Goal: Information Seeking & Learning: Learn about a topic

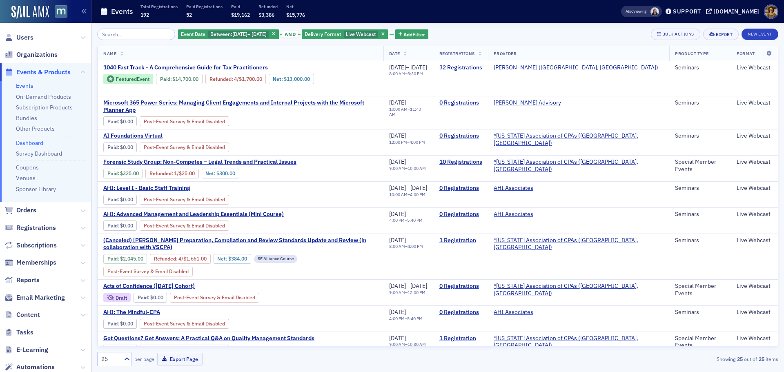
click at [27, 142] on link "Dashboard" at bounding box center [29, 142] width 27 height 7
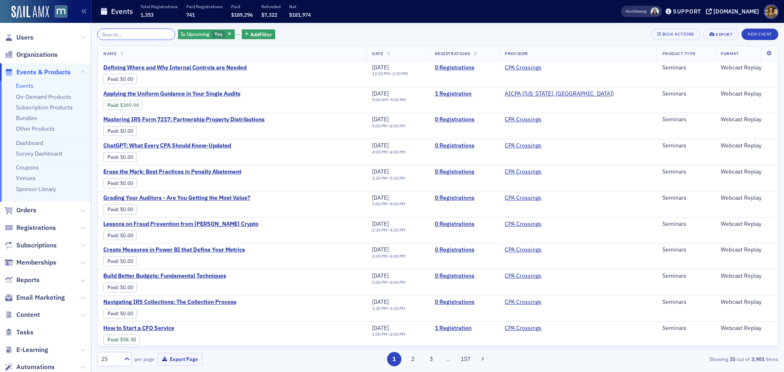
click at [120, 33] on input "search" at bounding box center [136, 34] width 78 height 11
paste input "EVT-20866915"
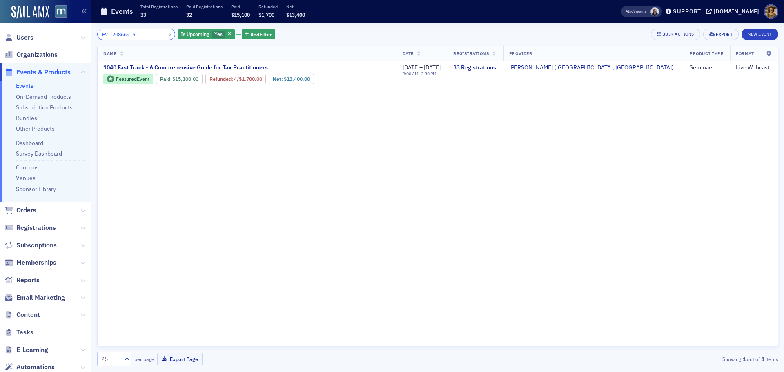
drag, startPoint x: 140, startPoint y: 36, endPoint x: 99, endPoint y: 38, distance: 41.2
click at [99, 38] on input "EVT-20866915" at bounding box center [136, 34] width 78 height 11
paste input "1099283"
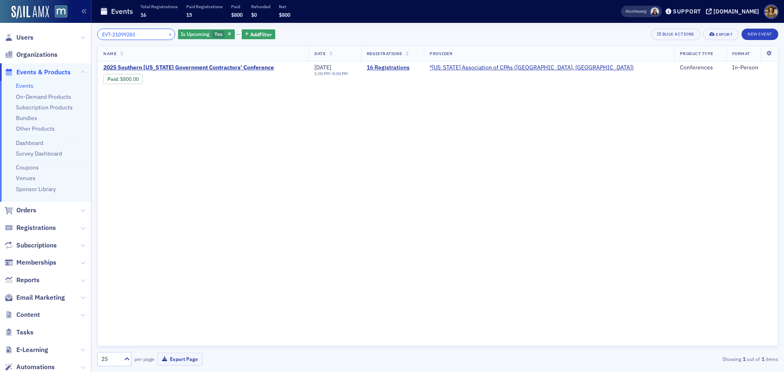
drag, startPoint x: 138, startPoint y: 35, endPoint x: 98, endPoint y: 36, distance: 39.6
click at [98, 36] on input "EVT-21099283" at bounding box center [136, 34] width 78 height 11
paste input "0841431"
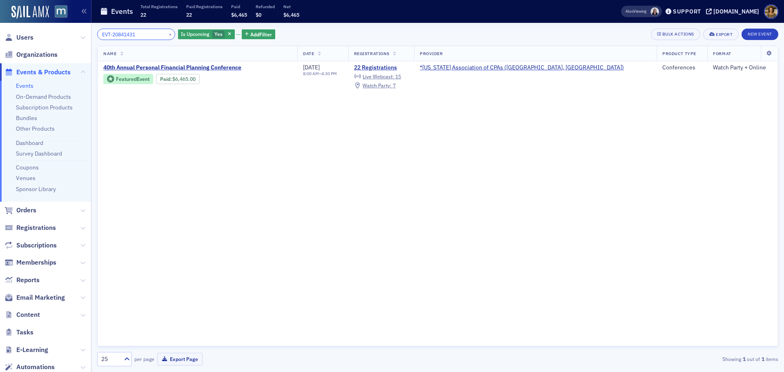
drag, startPoint x: 144, startPoint y: 33, endPoint x: 100, endPoint y: 33, distance: 43.3
click at [101, 33] on input "EVT-20841431" at bounding box center [136, 34] width 78 height 11
paste input "96002"
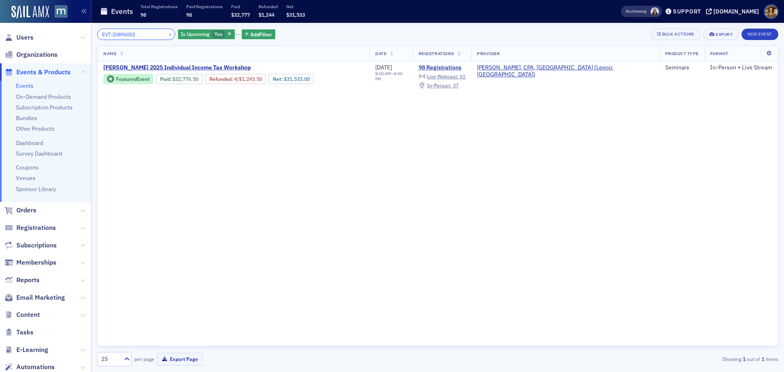
drag, startPoint x: 142, startPoint y: 34, endPoint x: 89, endPoint y: 35, distance: 53.5
click at [89, 35] on div "Users Organizations Events & Products Events On-Demand Products Subscription Pr…" at bounding box center [392, 186] width 784 height 372
paste input "9"
type input "EVT-20896009"
click at [167, 34] on button "×" at bounding box center [170, 33] width 7 height 7
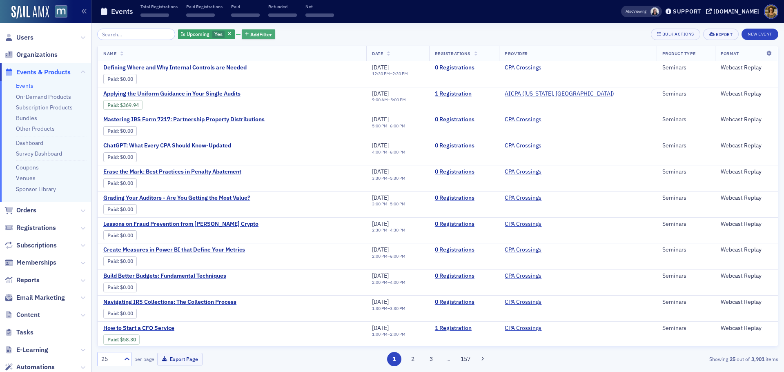
click at [250, 33] on span "Add Filter" at bounding box center [261, 34] width 22 height 7
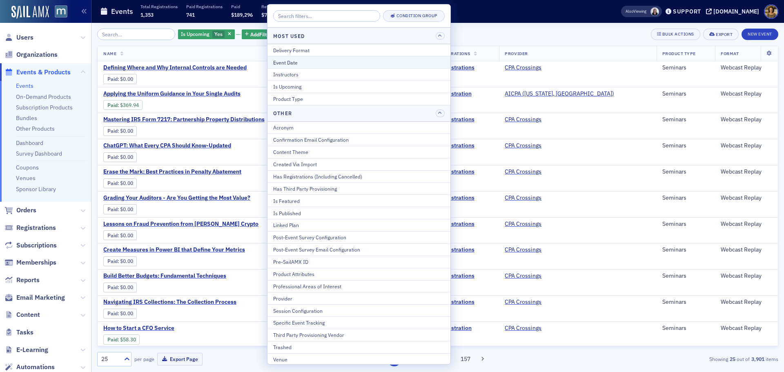
click at [298, 61] on div "Event Date" at bounding box center [358, 62] width 171 height 7
select select "9"
select select "2025"
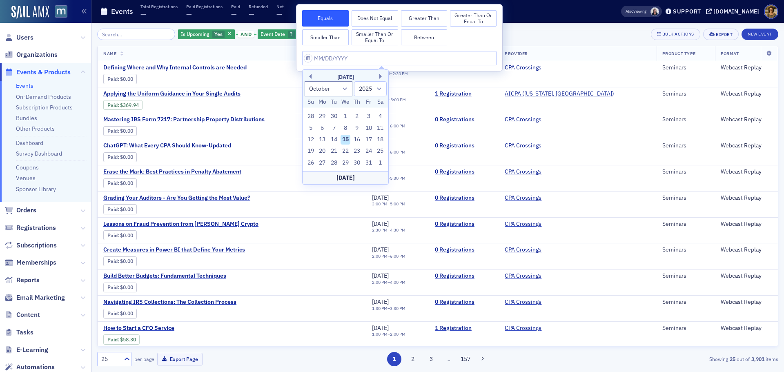
click at [378, 76] on div "October 2025" at bounding box center [345, 77] width 86 height 8
click at [381, 75] on button "Next Month" at bounding box center [381, 76] width 5 height 5
select select "10"
click at [369, 149] on div "21" at bounding box center [369, 151] width 10 height 10
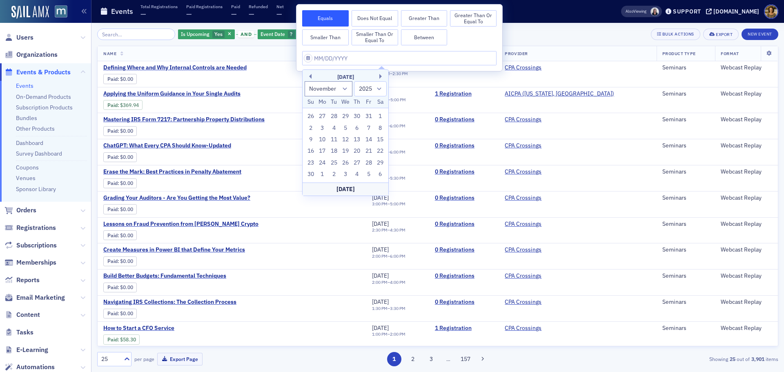
type input "11/21/2025"
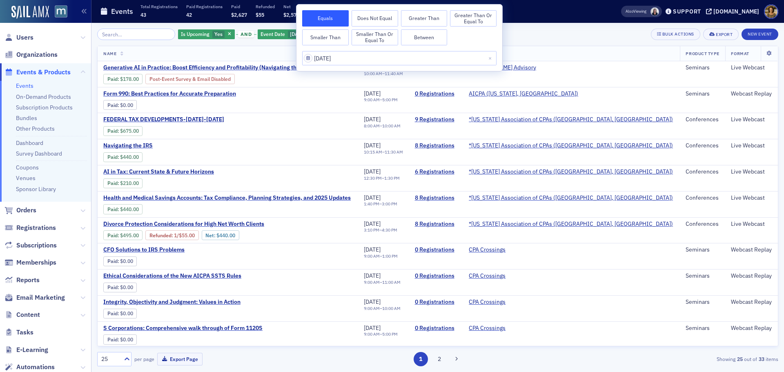
click at [522, 35] on div "Is Upcoming Yes and Event Date 11/21/2025 Add Filter Bulk Actions Export New Ev…" at bounding box center [437, 34] width 681 height 11
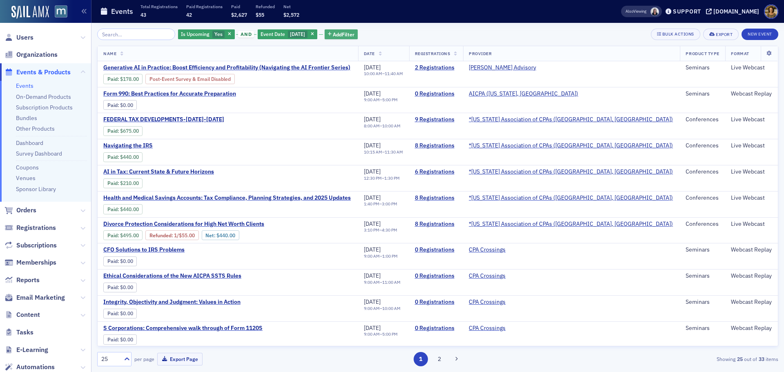
click at [345, 36] on span "Add Filter" at bounding box center [344, 34] width 22 height 7
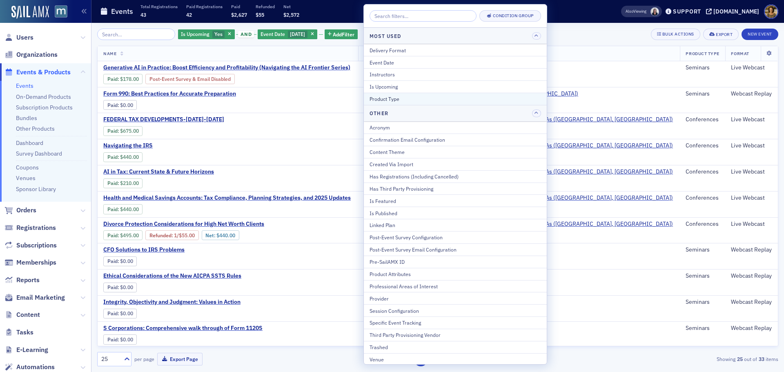
click at [392, 97] on div "Product Type" at bounding box center [454, 98] width 171 height 7
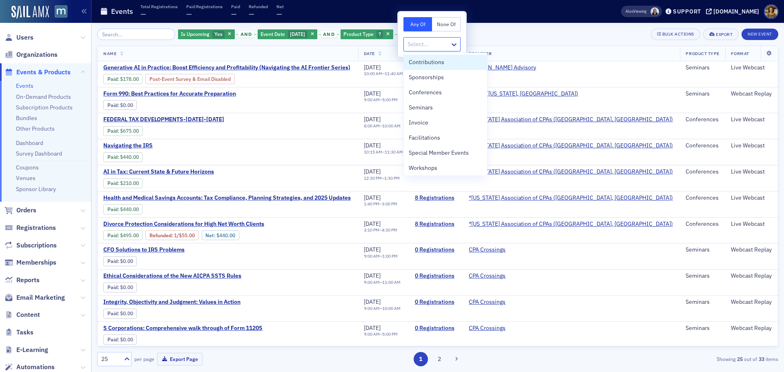
click at [421, 47] on div at bounding box center [428, 44] width 42 height 10
click at [425, 93] on span "Conferences" at bounding box center [425, 92] width 33 height 9
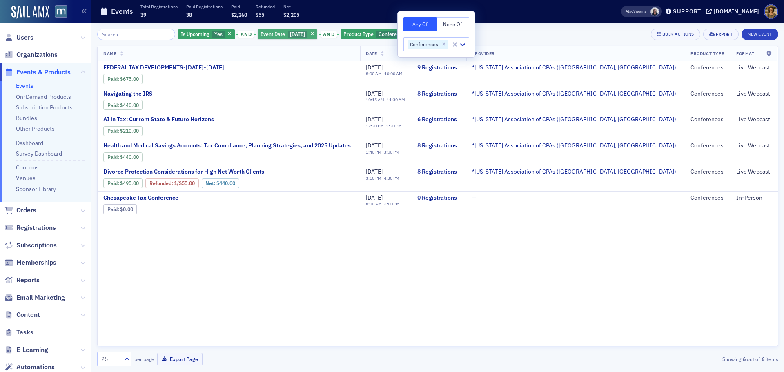
click at [290, 33] on span "11/21/2025" at bounding box center [297, 34] width 15 height 7
select select "10"
select select "2025"
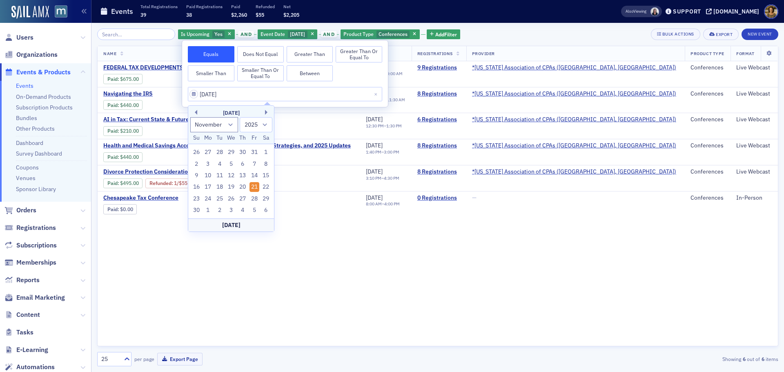
drag, startPoint x: 311, startPoint y: 71, endPoint x: 280, endPoint y: 80, distance: 31.7
click at [310, 71] on button "Between" at bounding box center [310, 73] width 47 height 16
select select "10"
select select "2025"
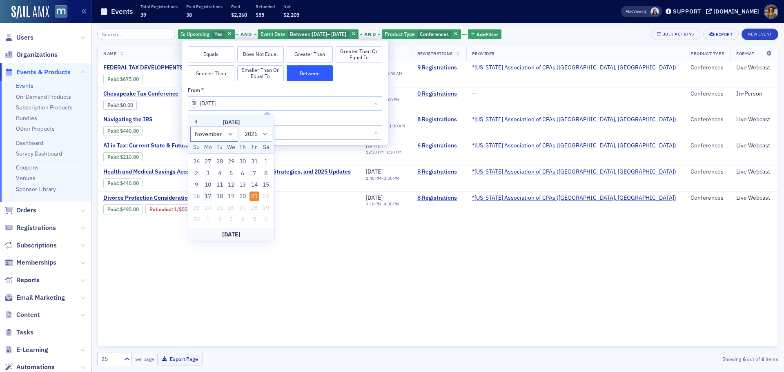
click at [207, 193] on div "17" at bounding box center [208, 196] width 10 height 10
type input "11/17/2025"
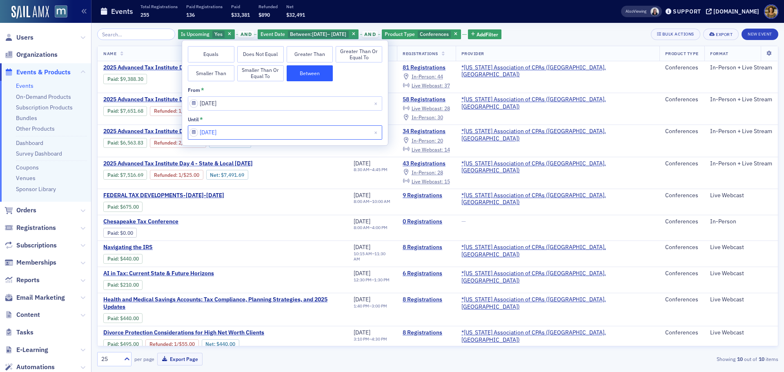
click at [240, 133] on input "11/21/2025" at bounding box center [285, 132] width 194 height 14
select select "10"
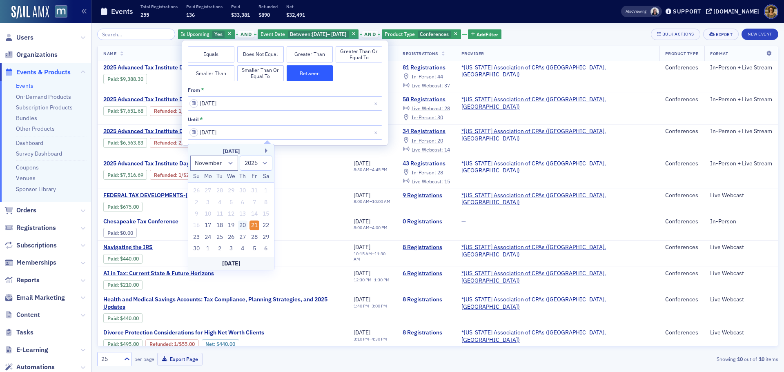
click at [241, 221] on div "20" at bounding box center [243, 225] width 10 height 10
type input "11/20/2025"
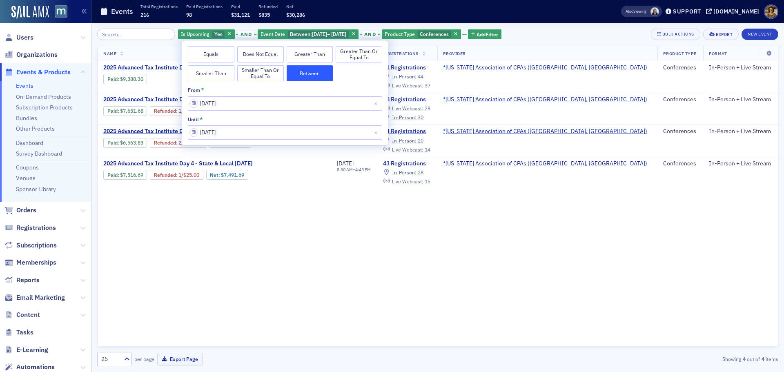
click at [567, 31] on div "Is Upcoming Yes and Event Date Between : 11/17/2025 – 11/20/2025 and Product Ty…" at bounding box center [437, 34] width 681 height 11
